Goal: Find specific page/section: Find specific page/section

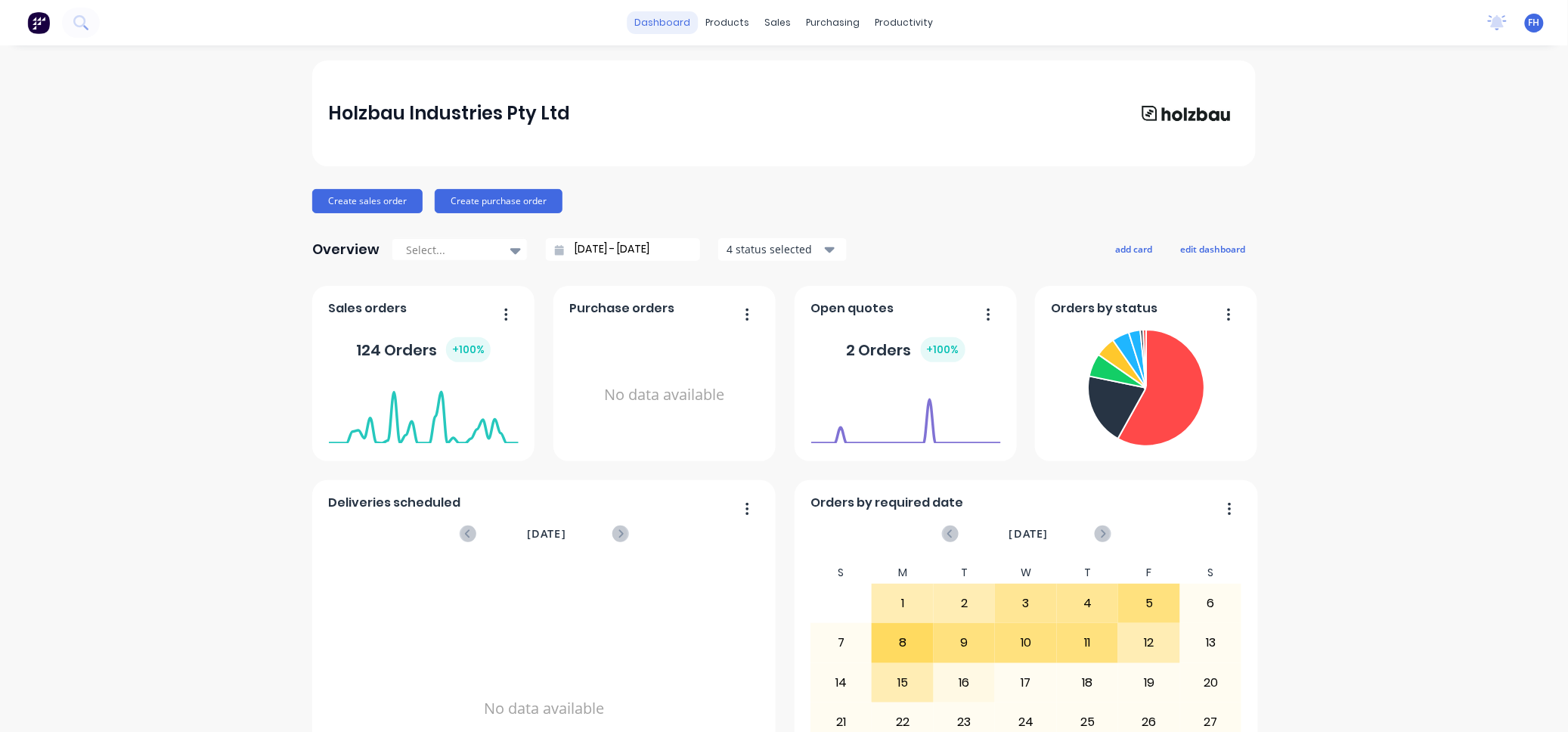
click at [657, 23] on link "dashboard" at bounding box center [663, 23] width 71 height 23
click at [891, 14] on div "productivity" at bounding box center [904, 23] width 73 height 23
click at [915, 65] on div "Workflow" at bounding box center [919, 72] width 45 height 13
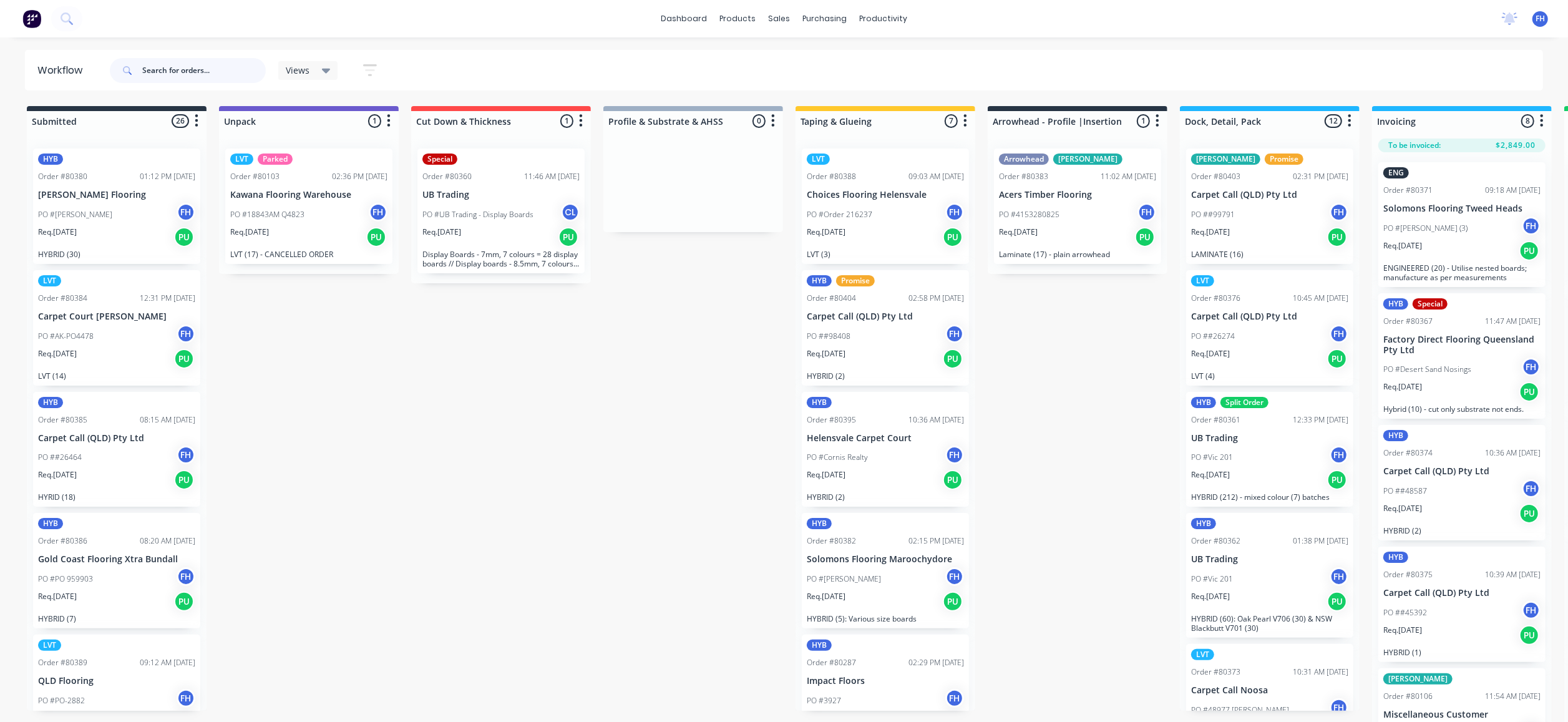
click at [189, 75] on input "text" at bounding box center [204, 70] width 124 height 25
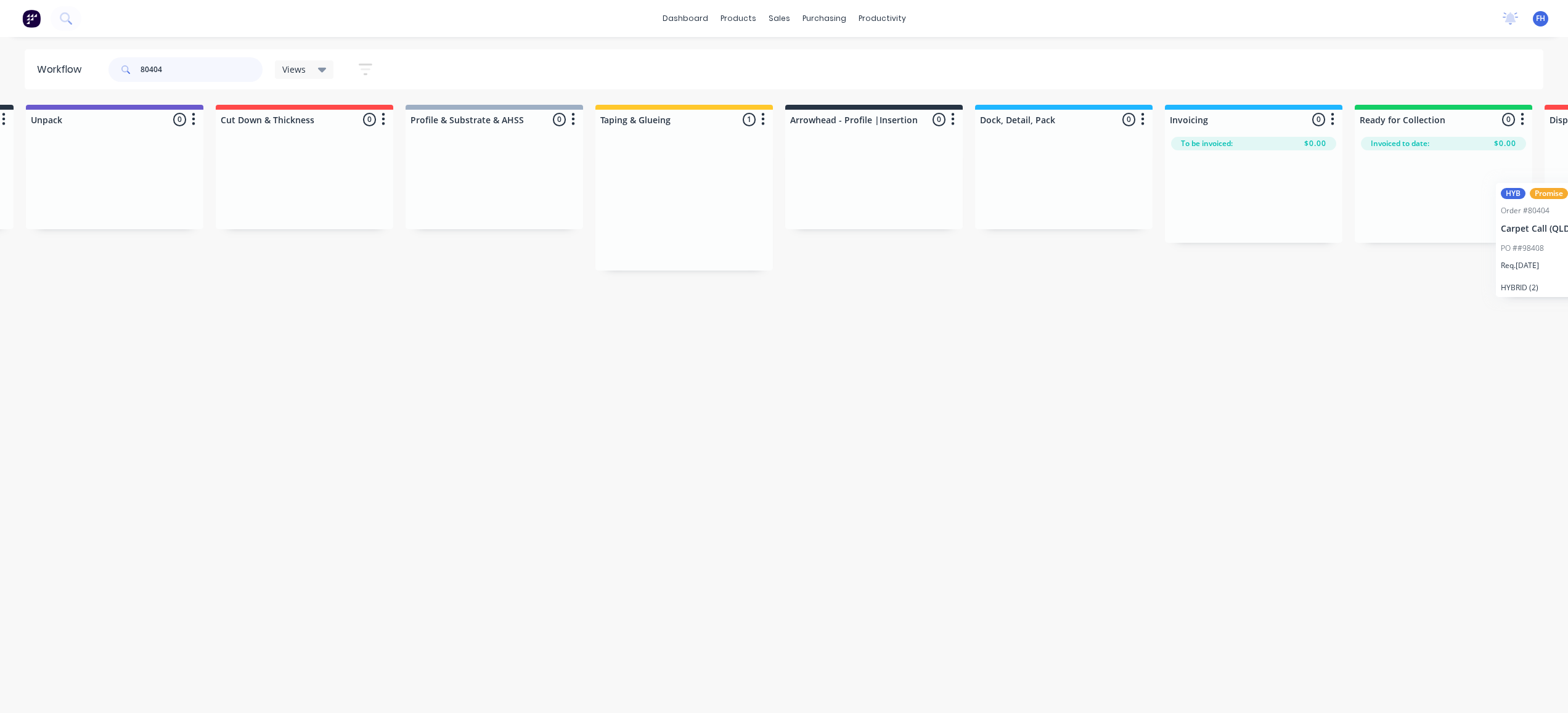
scroll to position [0, 357]
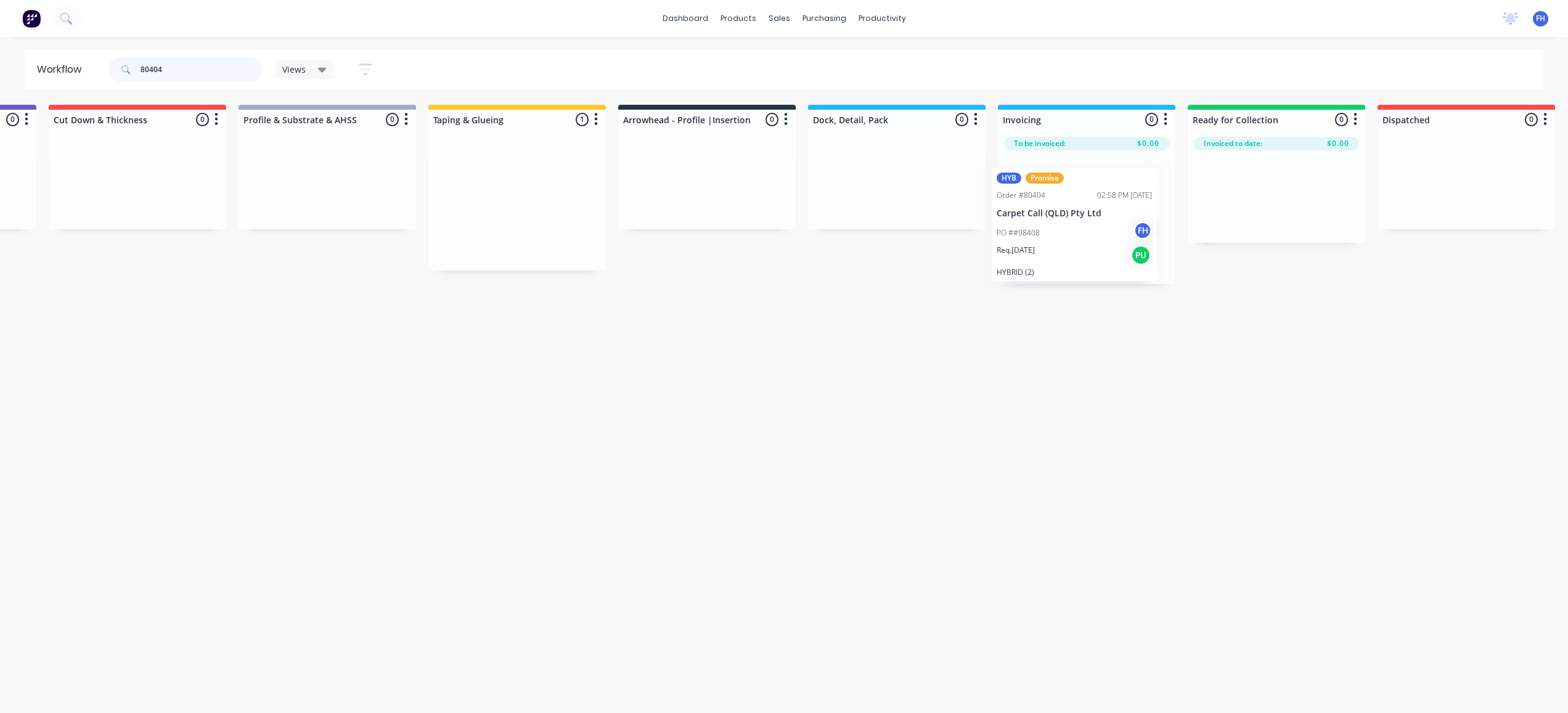
drag, startPoint x: 865, startPoint y: 150, endPoint x: 1068, endPoint y: 168, distance: 203.8
click at [1068, 168] on div "Submitted 0 Summaries Total order value Invoiced to date To be invoiced Unpack …" at bounding box center [750, 194] width 2234 height 179
drag, startPoint x: 166, startPoint y: 65, endPoint x: 157, endPoint y: 73, distance: 12.0
click at [157, 73] on input "80404" at bounding box center [201, 69] width 122 height 24
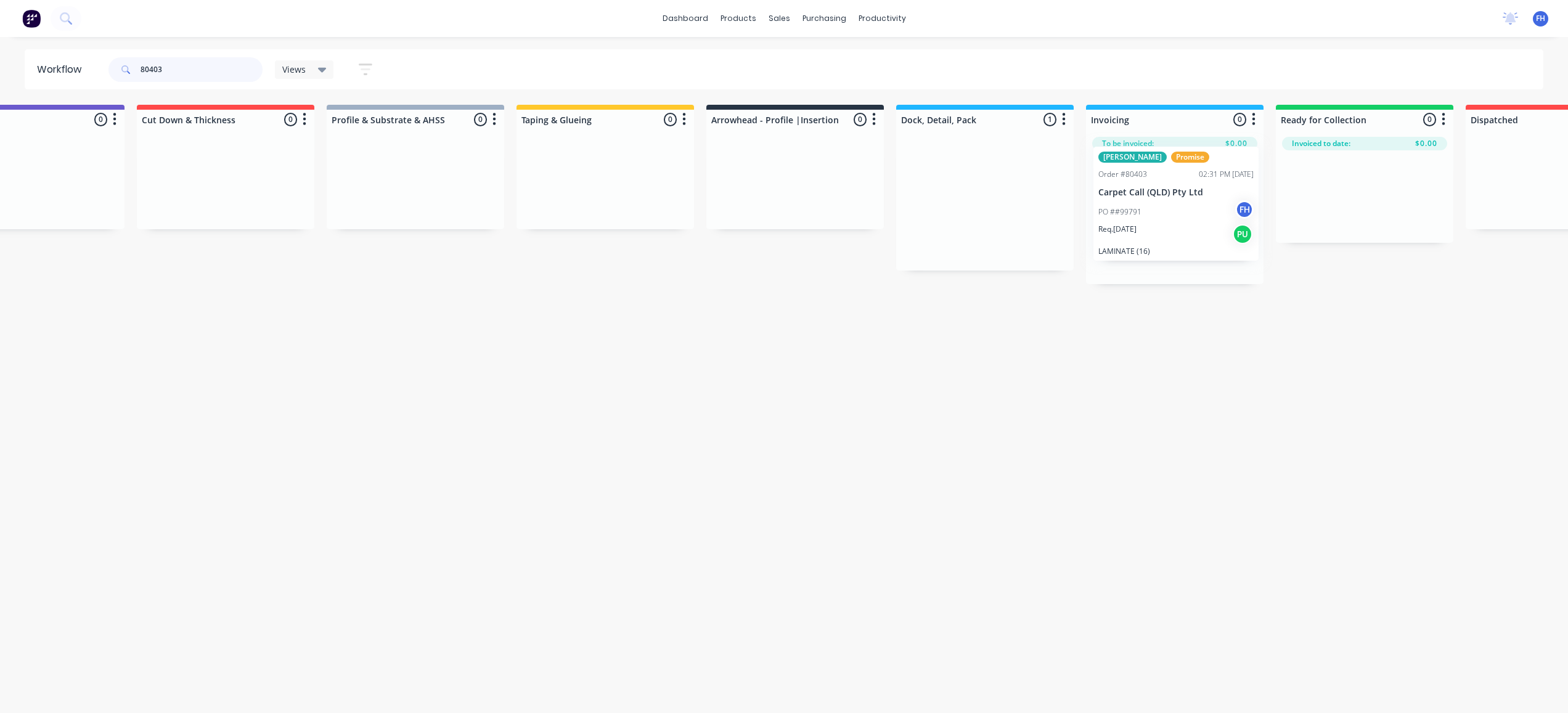
scroll to position [0, 273]
drag, startPoint x: 1221, startPoint y: 196, endPoint x: 1150, endPoint y: 228, distance: 77.9
click at [1150, 228] on div "Submitted 0 Summaries Total order value Invoiced to date To be invoiced Unpack …" at bounding box center [834, 194] width 2234 height 179
click at [168, 64] on input "80403" at bounding box center [201, 69] width 122 height 24
drag, startPoint x: 186, startPoint y: 71, endPoint x: 148, endPoint y: 79, distance: 38.8
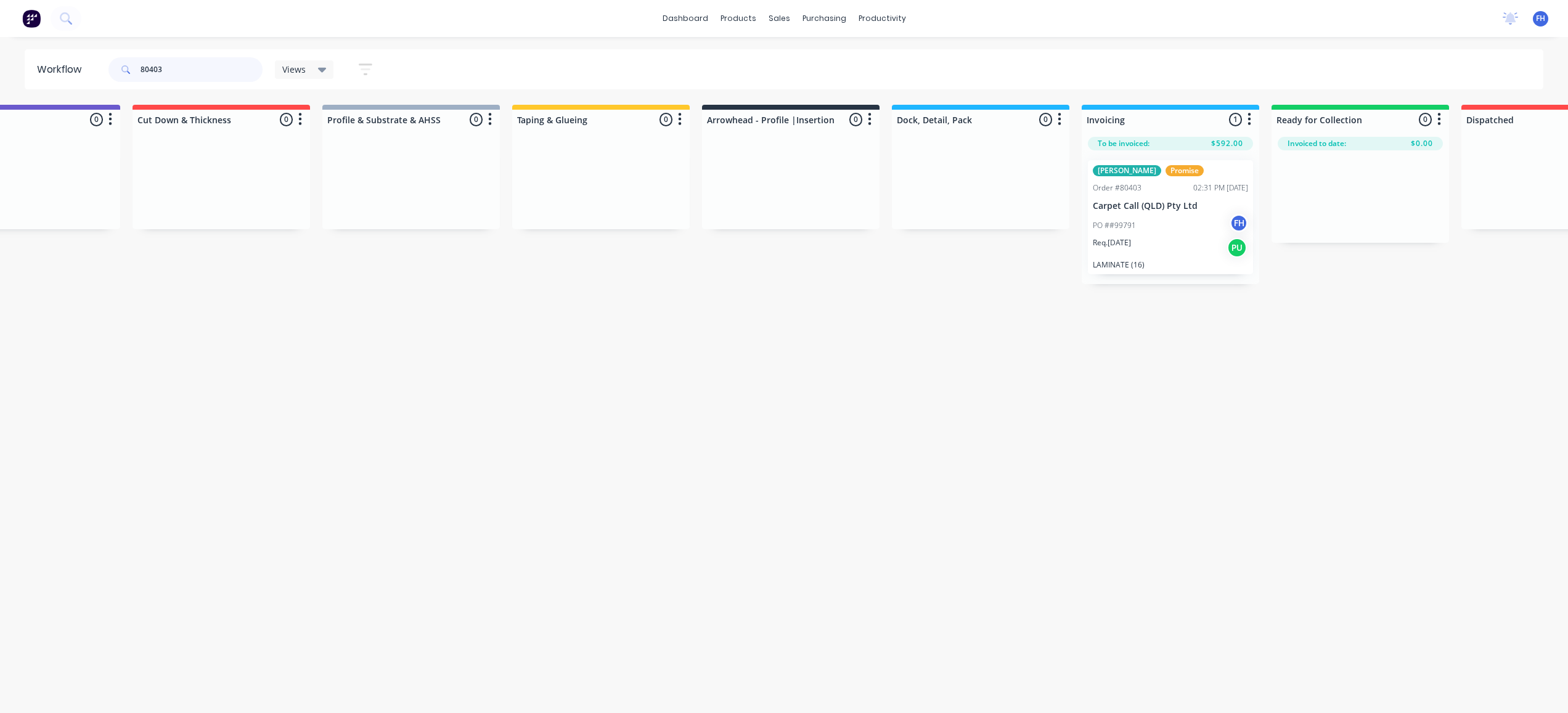
click at [148, 79] on input "80403" at bounding box center [201, 69] width 122 height 24
type input "80376"
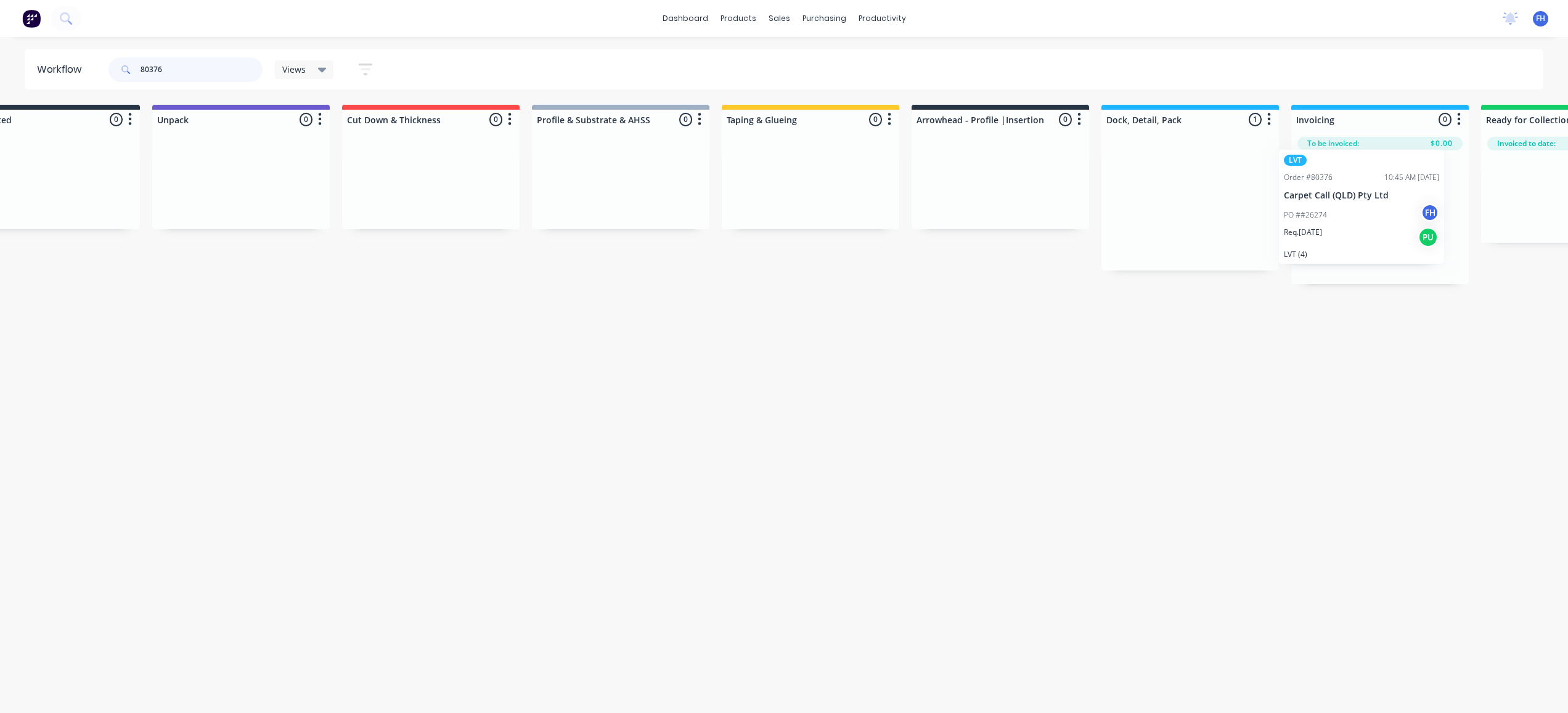
scroll to position [0, 105]
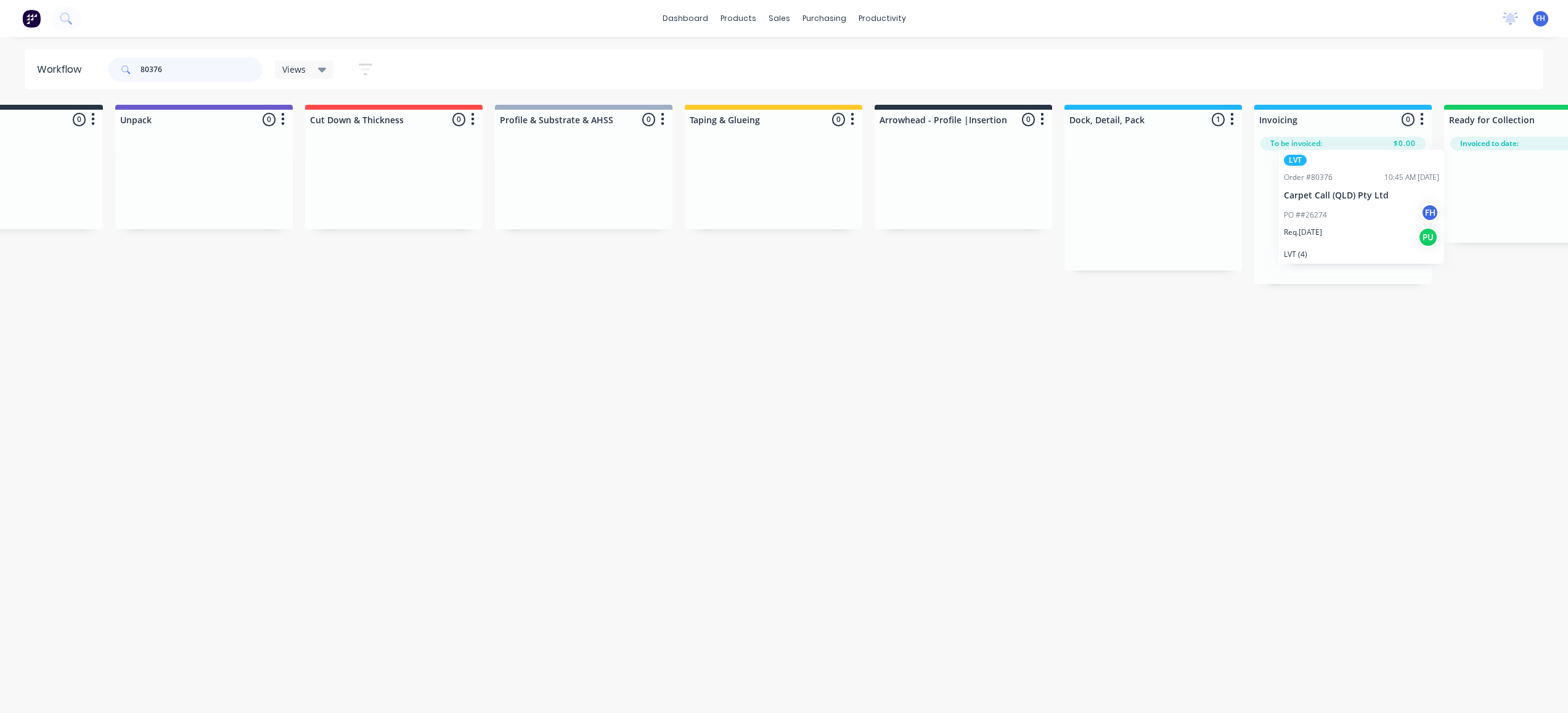
drag, startPoint x: 1226, startPoint y: 219, endPoint x: 1338, endPoint y: 221, distance: 112.0
click at [1277, 221] on div "Submitted 0 Summaries Total order value Invoiced to date To be invoiced Unpack …" at bounding box center [1006, 194] width 2234 height 179
drag, startPoint x: 195, startPoint y: 65, endPoint x: 35, endPoint y: 4, distance: 171.2
click at [99, 77] on header "Workflow 80376 Views Save new view None (Default) edit Engineered edit Hybrid/L…" at bounding box center [784, 69] width 1519 height 40
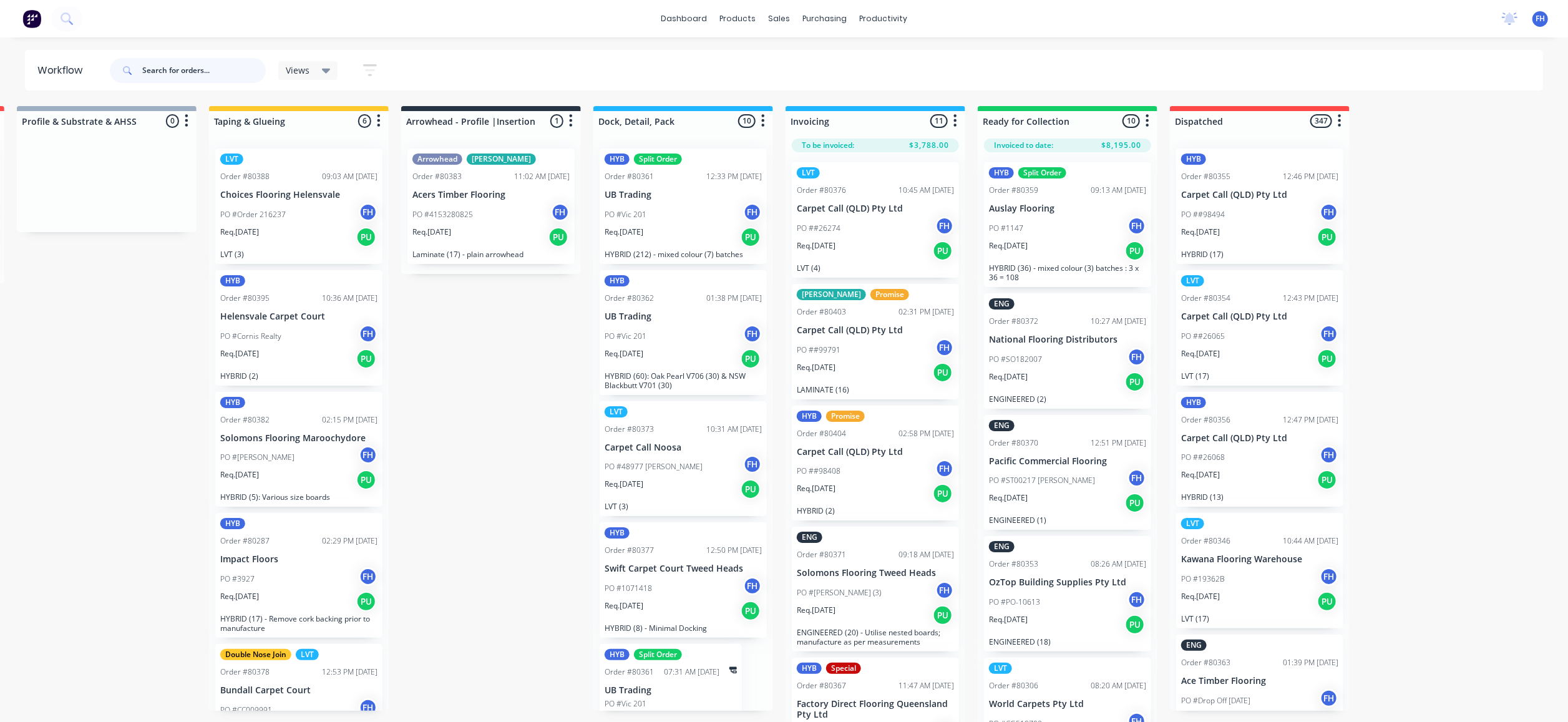
scroll to position [0, 639]
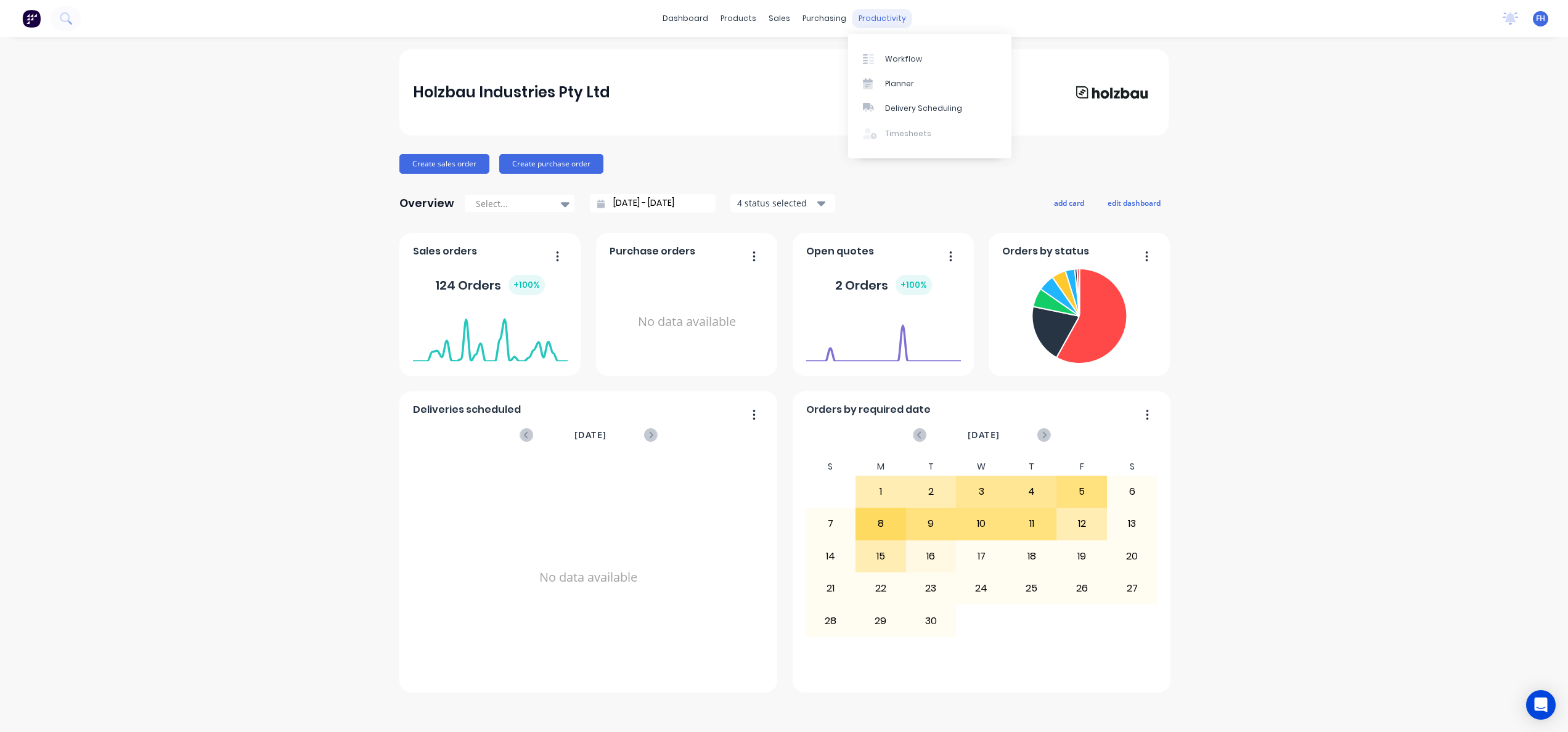
click at [895, 10] on div "productivity" at bounding box center [882, 19] width 60 height 19
click at [937, 62] on link "Workflow" at bounding box center [930, 58] width 164 height 24
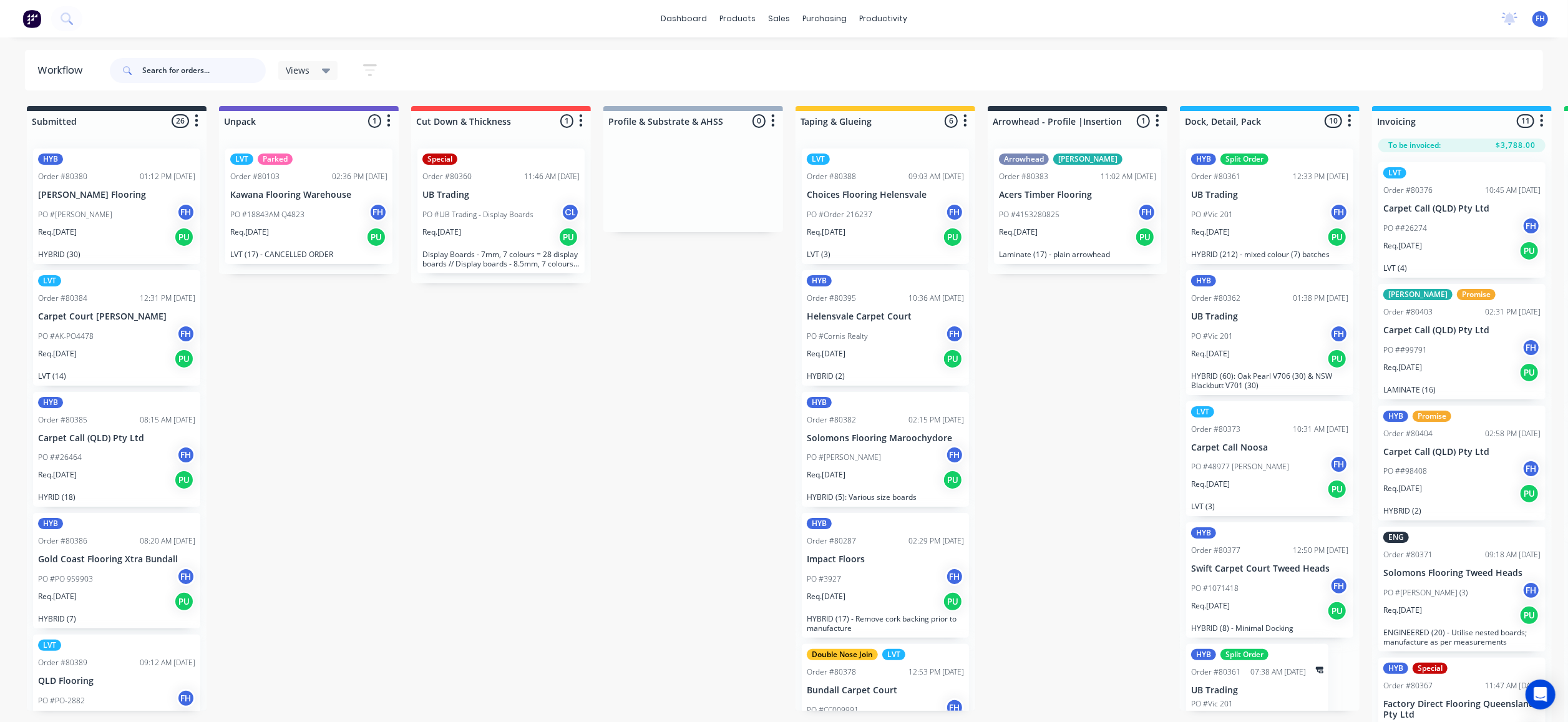
click at [145, 69] on input "text" at bounding box center [204, 70] width 124 height 25
click at [178, 215] on div "HYB Order #80380 01:12 PM 01/09/25 Robinson Flooring PO #Vineeth FH Req. 09/09/…" at bounding box center [117, 425] width 180 height 573
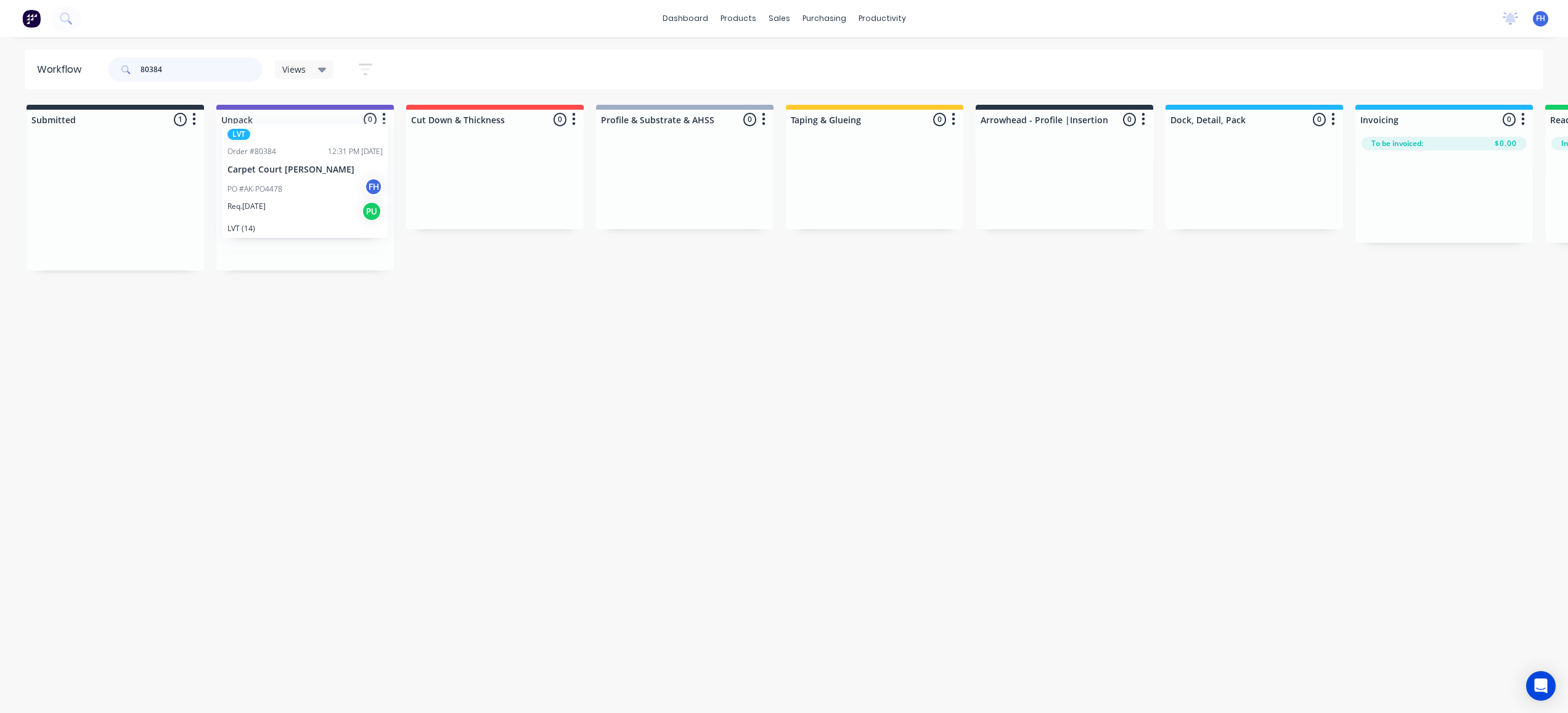
drag, startPoint x: 110, startPoint y: 228, endPoint x: 294, endPoint y: 204, distance: 185.6
click at [303, 204] on div "Submitted 1 Summaries Total order value Invoiced to date To be invoiced LVT Ord…" at bounding box center [1107, 188] width 2234 height 166
drag, startPoint x: 111, startPoint y: 215, endPoint x: 284, endPoint y: 181, distance: 176.3
click at [286, 190] on div "Submitted 1 Summaries Total order value Invoiced to date To be invoiced HYB Ord…" at bounding box center [1107, 188] width 2234 height 166
drag, startPoint x: 90, startPoint y: 208, endPoint x: 244, endPoint y: 193, distance: 154.7
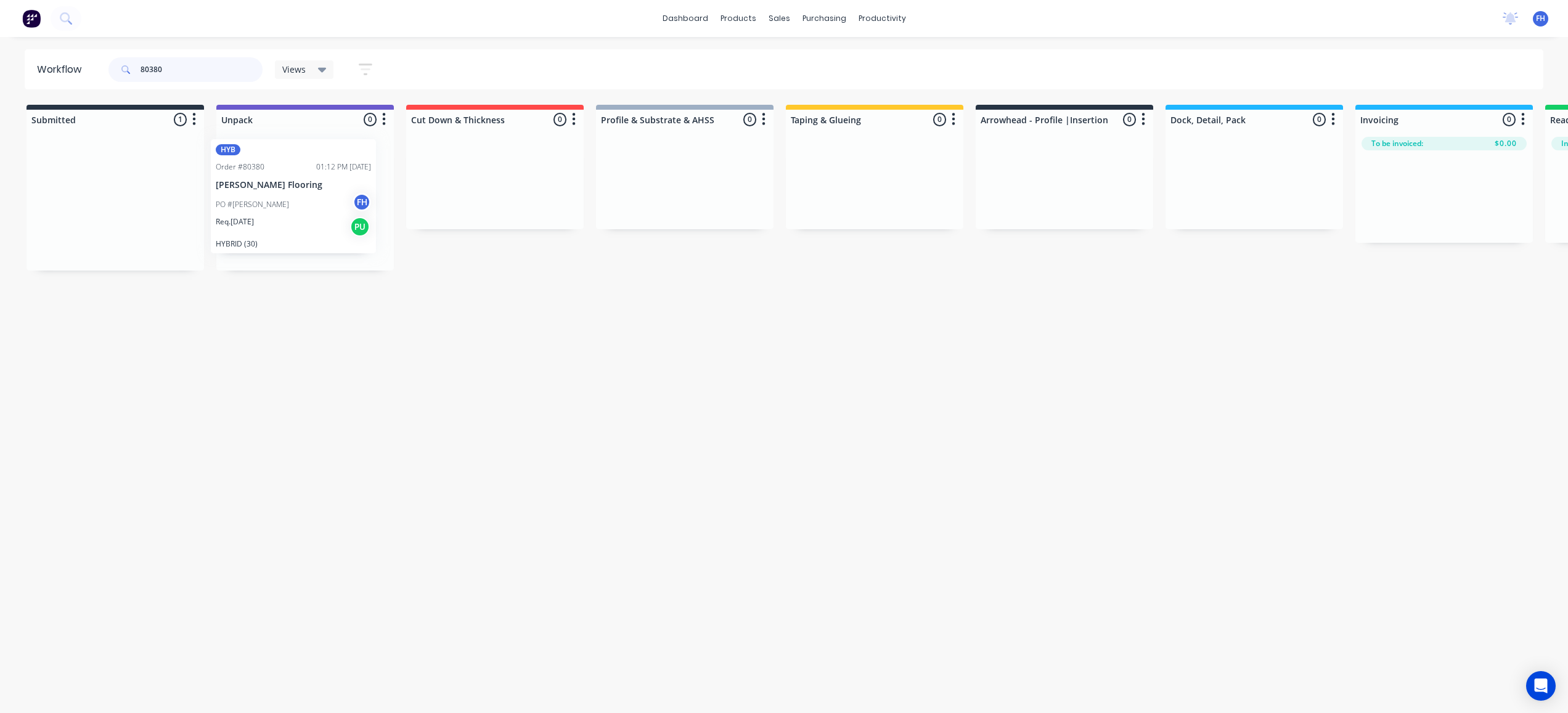
click at [273, 201] on div "Submitted 1 Summaries Total order value Invoiced to date To be invoiced HYB Ord…" at bounding box center [1107, 188] width 2234 height 166
drag, startPoint x: 128, startPoint y: 221, endPoint x: 258, endPoint y: 215, distance: 130.1
click at [289, 210] on div "Submitted 1 Summaries Total order value Invoiced to date To be invoiced ENG Ord…" at bounding box center [1107, 193] width 2234 height 176
drag, startPoint x: 94, startPoint y: 228, endPoint x: 265, endPoint y: 210, distance: 171.9
click at [280, 217] on div "Submitted 1 Summaries Total order value Invoiced to date To be invoiced ENG Ord…" at bounding box center [1107, 182] width 2234 height 154
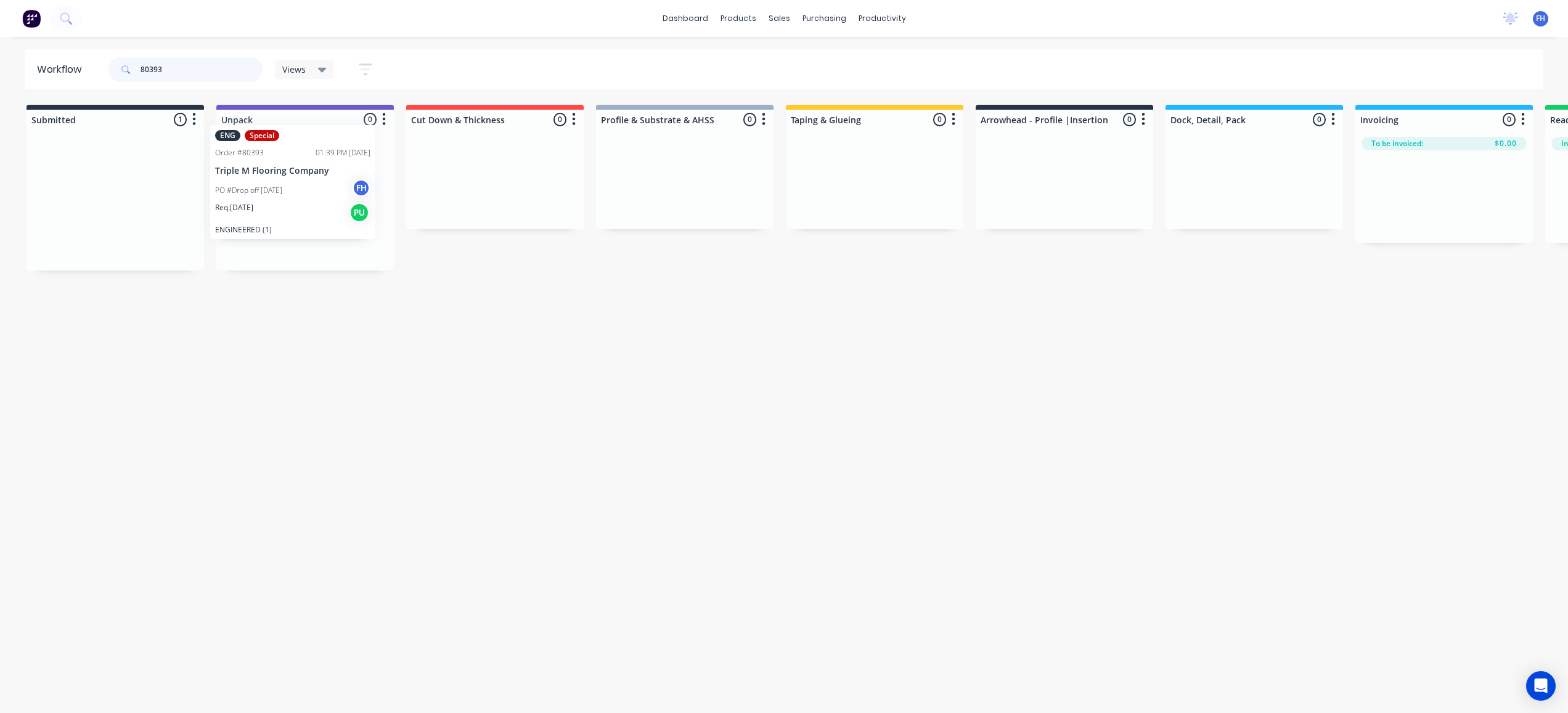
drag, startPoint x: 101, startPoint y: 219, endPoint x: 284, endPoint y: 195, distance: 184.6
click at [284, 195] on div "Submitted 1 Summaries Total order value Invoiced to date To be invoiced ENG Spe…" at bounding box center [1107, 188] width 2234 height 166
type input "8"
